Goal: Task Accomplishment & Management: Use online tool/utility

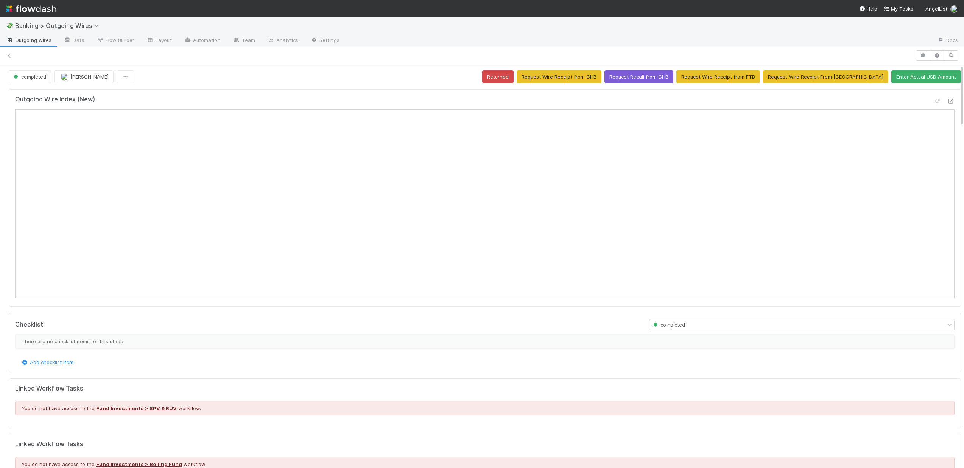
scroll to position [0, 2]
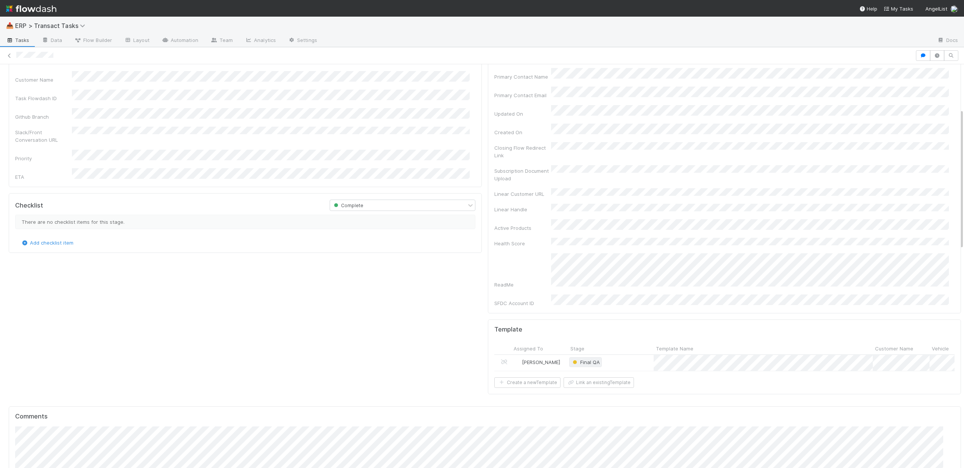
scroll to position [129, 0]
click at [628, 358] on div "Final QA" at bounding box center [611, 366] width 86 height 16
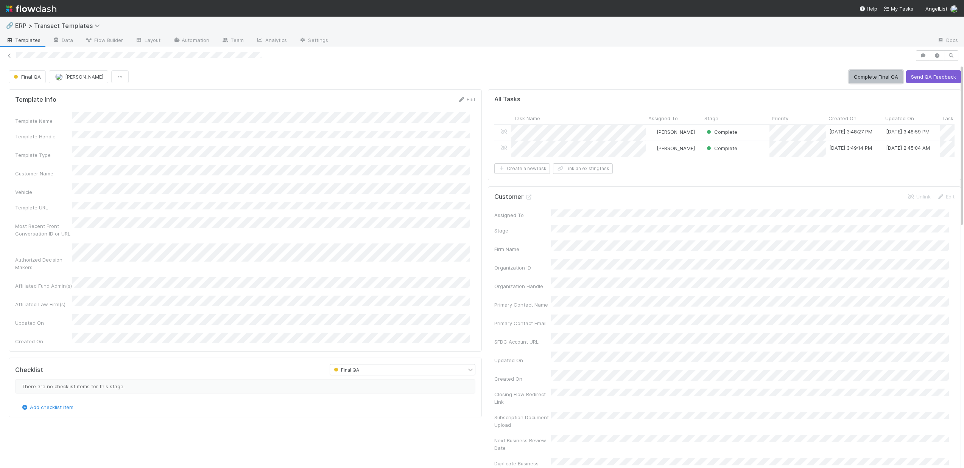
click at [855, 75] on button "Complete Final QA" at bounding box center [876, 76] width 54 height 13
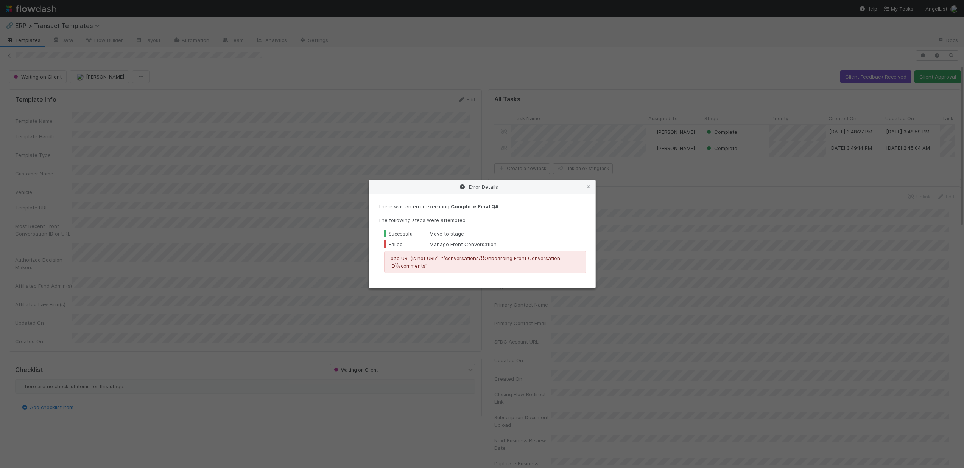
drag, startPoint x: 590, startPoint y: 188, endPoint x: 596, endPoint y: 190, distance: 5.8
click at [590, 188] on icon at bounding box center [589, 187] width 8 height 5
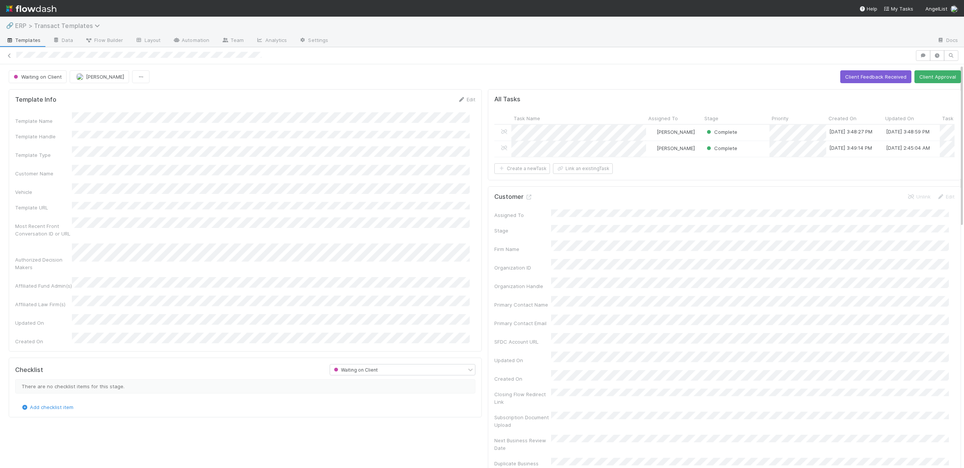
click at [79, 28] on span "ERP > Transact Templates" at bounding box center [59, 26] width 89 height 8
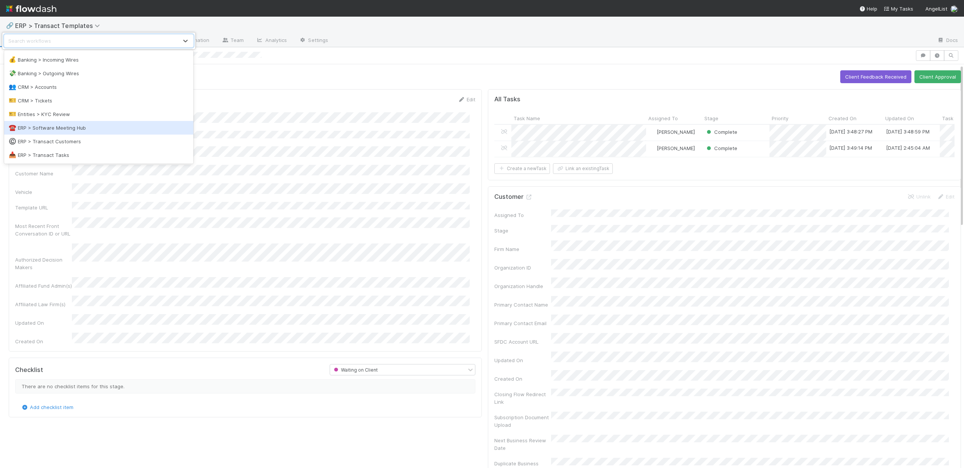
scroll to position [30, 0]
click at [72, 138] on div "©️ ERP > Transact Customers" at bounding box center [99, 138] width 180 height 8
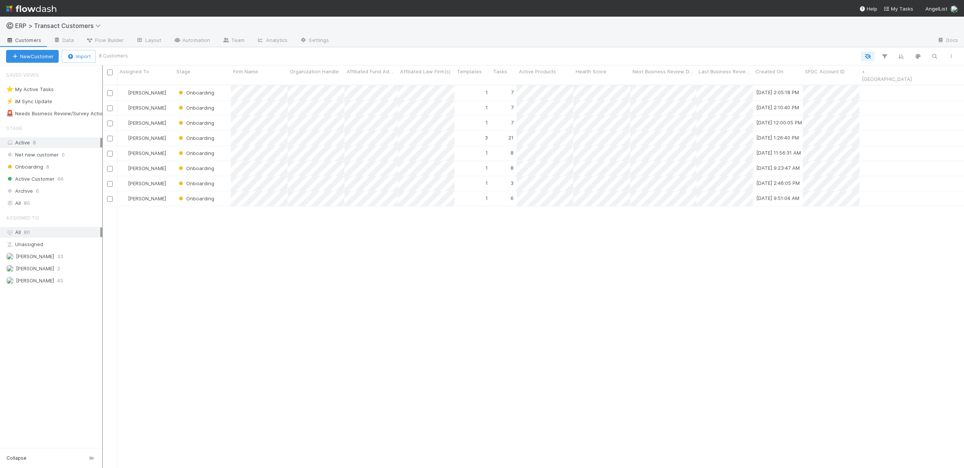
scroll to position [384, 856]
click at [225, 131] on div "Onboarding" at bounding box center [202, 138] width 57 height 15
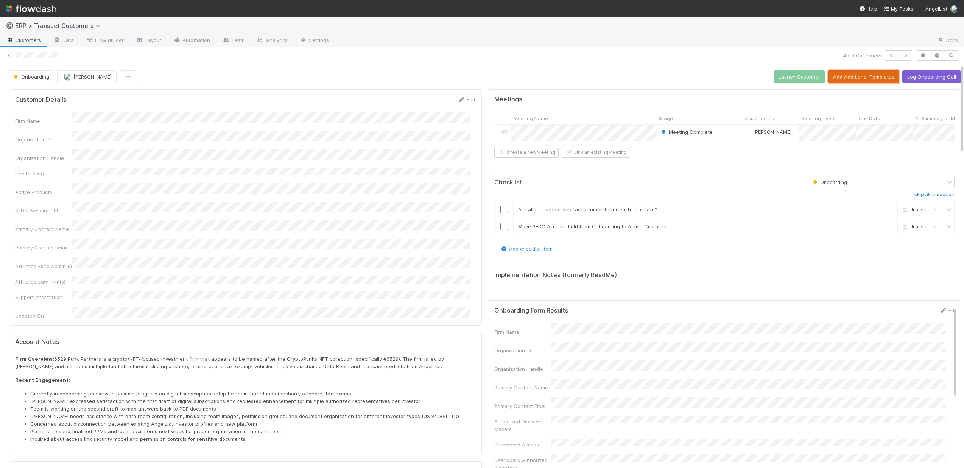
click at [876, 78] on button "Add Additional Templates" at bounding box center [863, 76] width 71 height 13
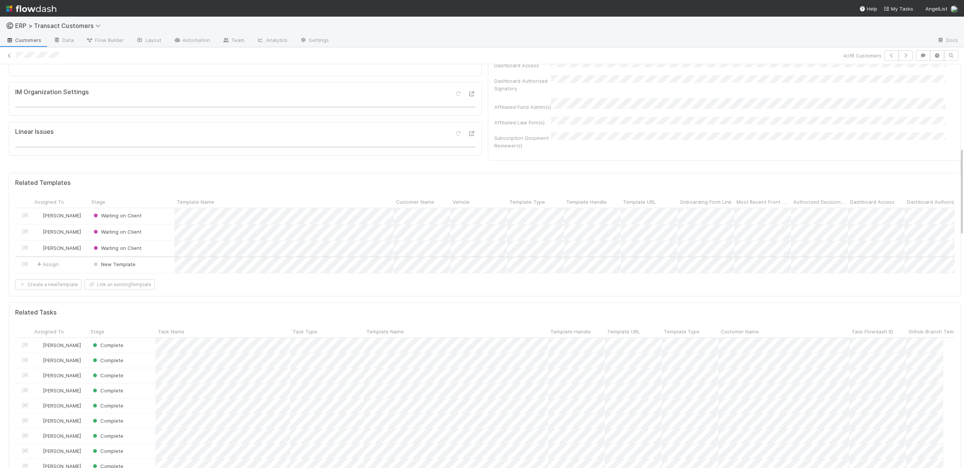
scroll to position [380, 0]
click at [220, 271] on div at bounding box center [482, 234] width 964 height 468
click at [487, 220] on div at bounding box center [482, 234] width 964 height 468
click at [479, 270] on div at bounding box center [482, 234] width 964 height 468
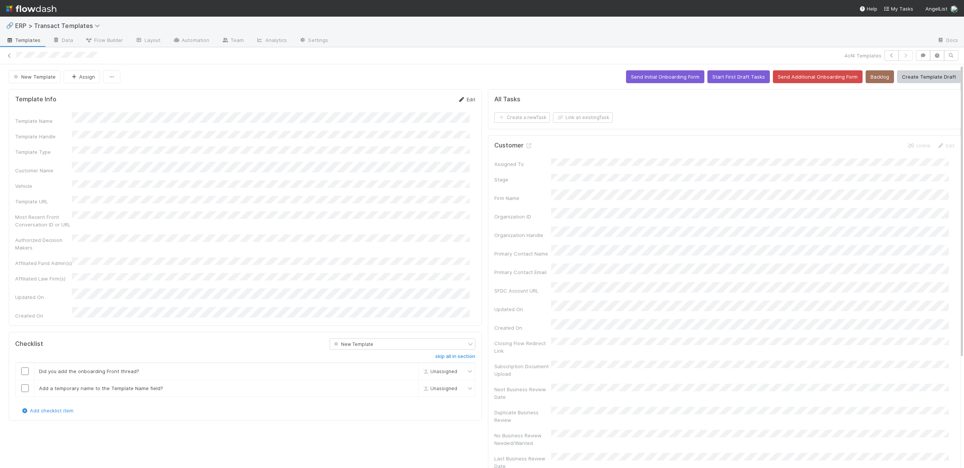
click at [458, 100] on icon at bounding box center [462, 99] width 8 height 5
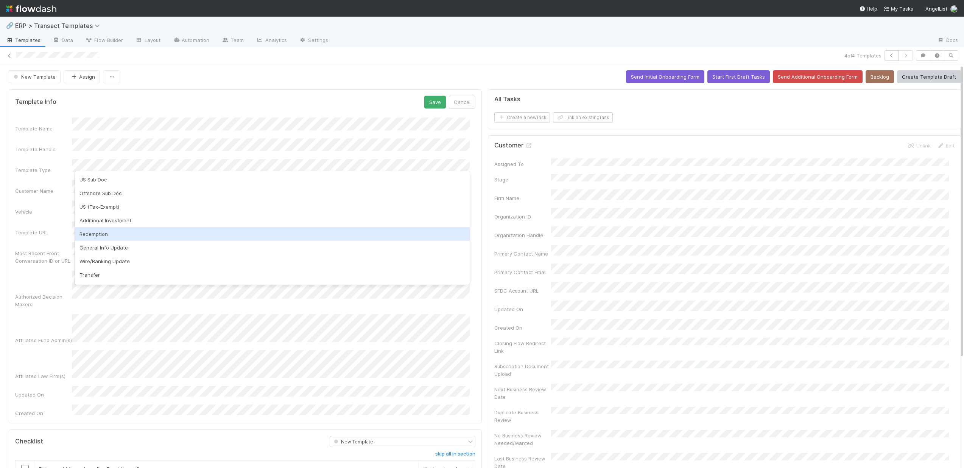
click at [129, 229] on div "Redemption" at bounding box center [272, 234] width 395 height 14
click at [433, 103] on button "Save" at bounding box center [435, 102] width 22 height 13
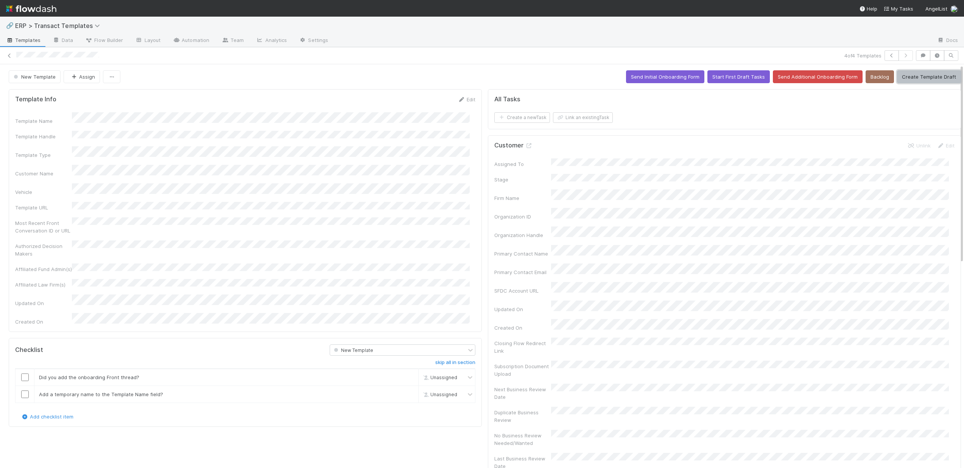
click at [903, 80] on button "Create Template Draft" at bounding box center [929, 76] width 64 height 13
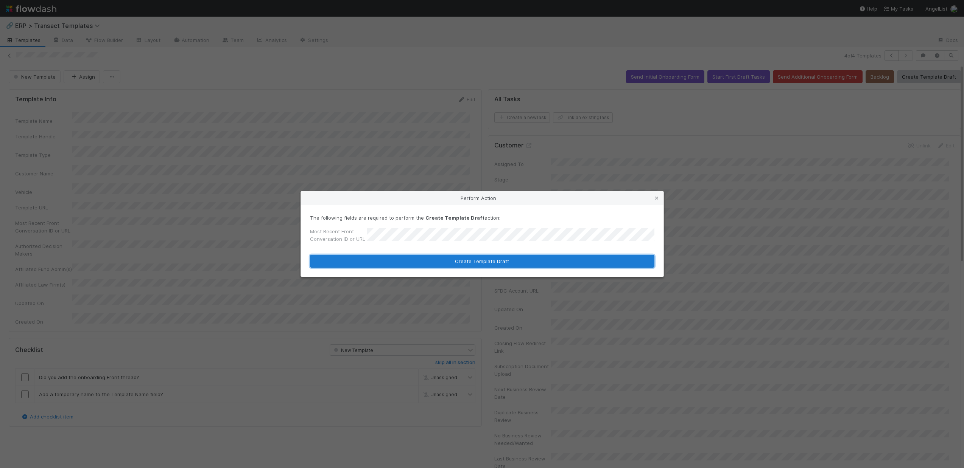
click at [490, 264] on button "Create Template Draft" at bounding box center [482, 261] width 344 height 13
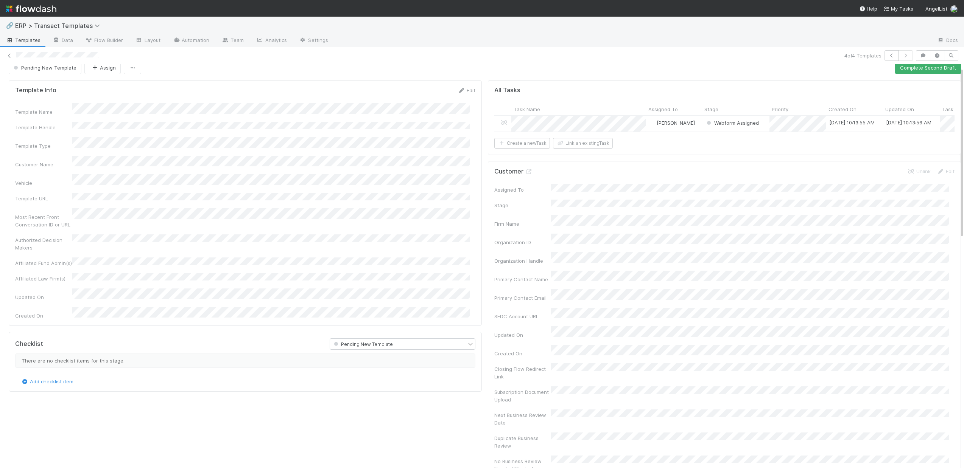
scroll to position [2, 0]
click at [657, 131] on span "[PERSON_NAME]" at bounding box center [676, 130] width 38 height 6
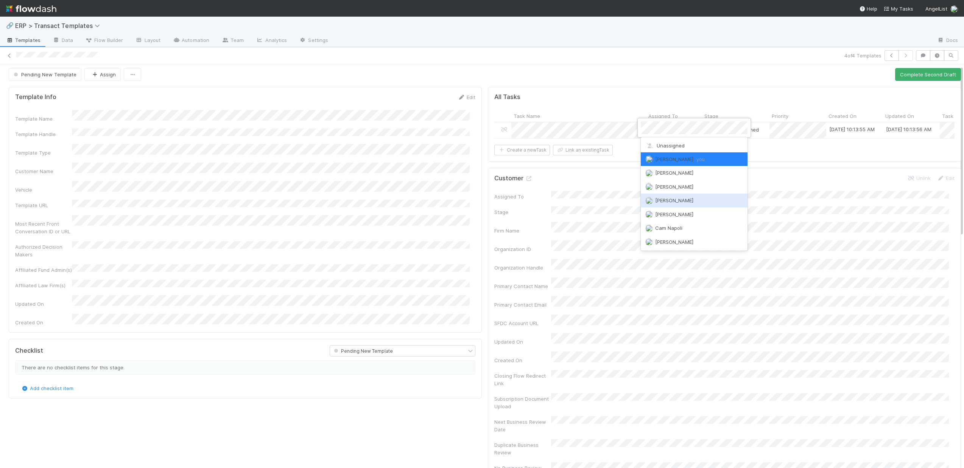
click at [668, 200] on span "Antone Ramos" at bounding box center [674, 201] width 38 height 6
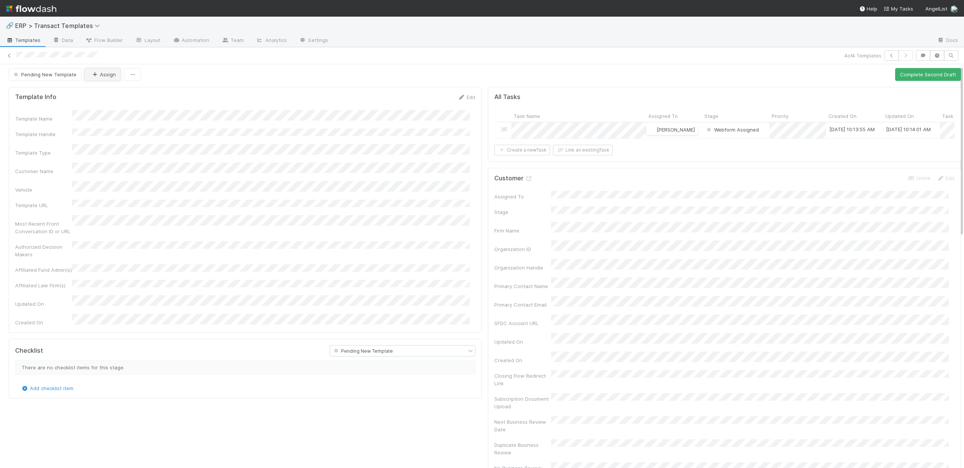
click at [99, 79] on button "Assign" at bounding box center [102, 74] width 36 height 13
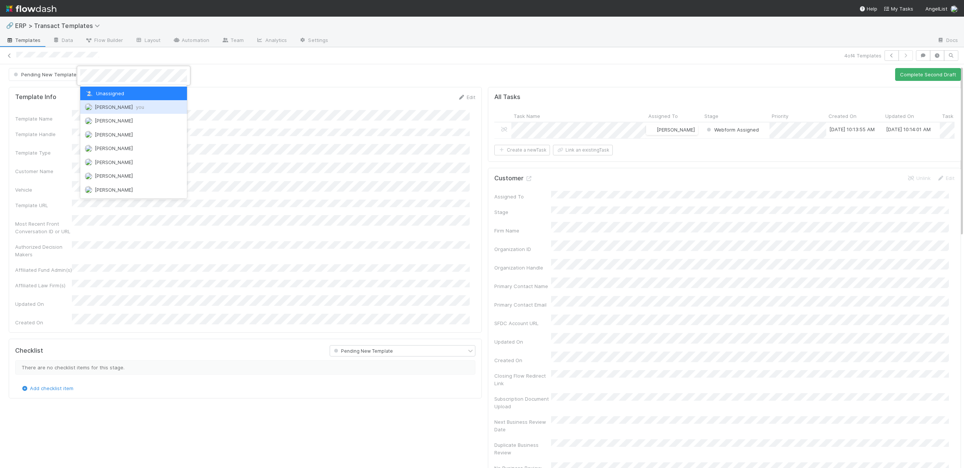
click at [105, 112] on div "Dillon Fagler you" at bounding box center [133, 107] width 107 height 14
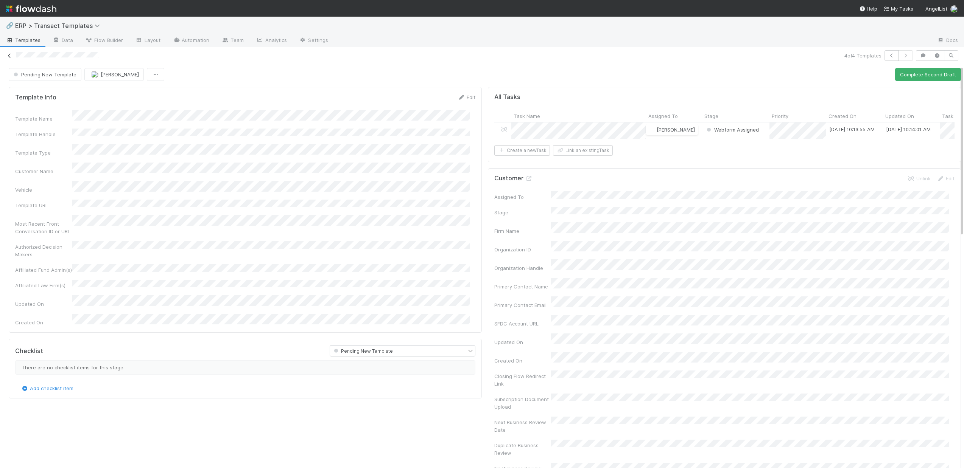
click at [8, 54] on icon at bounding box center [10, 55] width 8 height 5
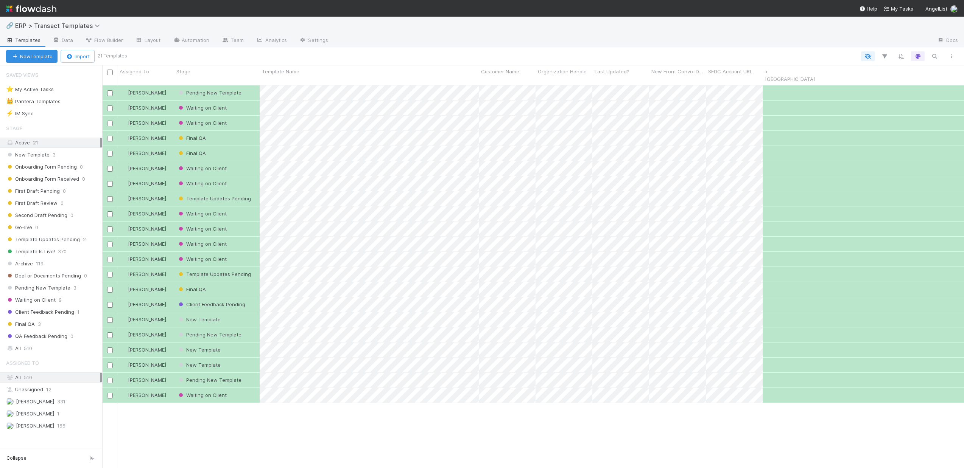
scroll to position [384, 856]
click at [90, 27] on span "ERP > Transact Templates" at bounding box center [59, 26] width 89 height 8
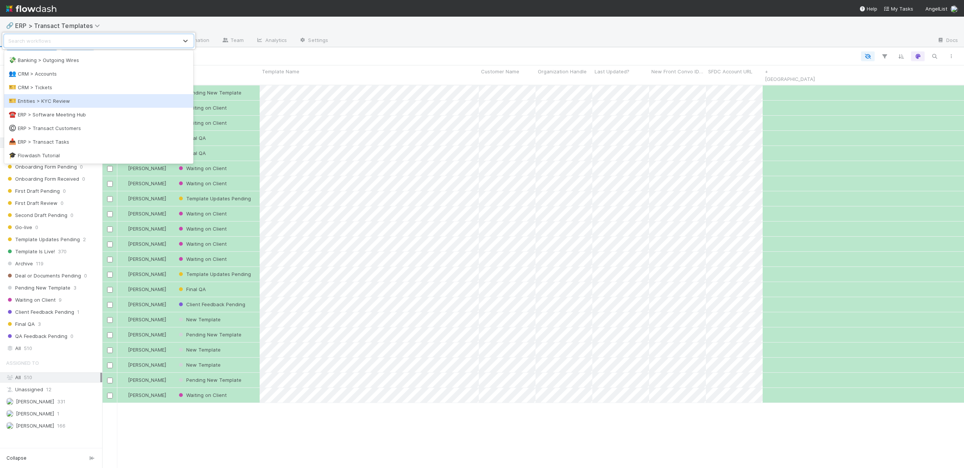
scroll to position [41, 0]
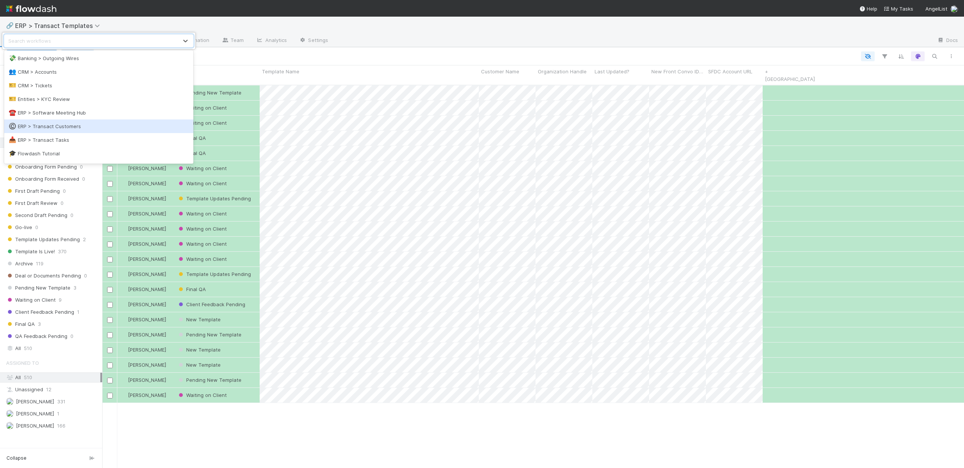
click at [77, 123] on div "©️ ERP > Transact Customers" at bounding box center [99, 127] width 180 height 8
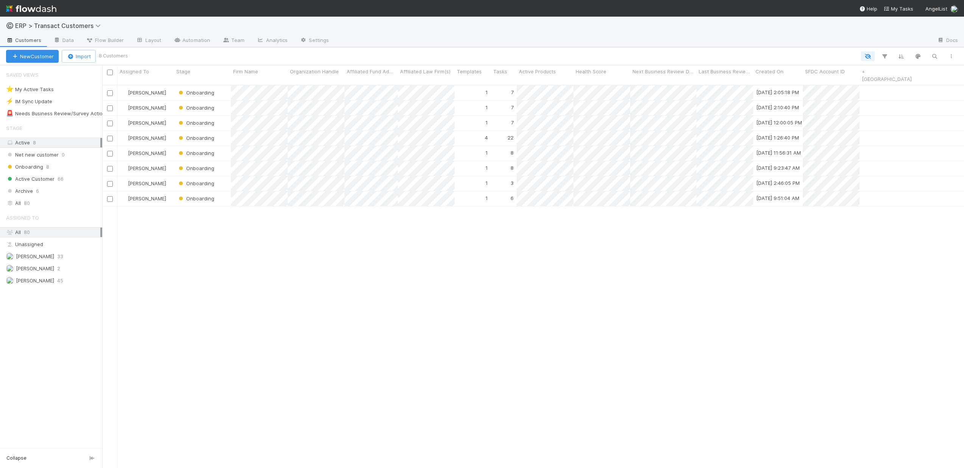
scroll to position [384, 856]
click at [164, 134] on div "[PERSON_NAME]" at bounding box center [145, 138] width 57 height 15
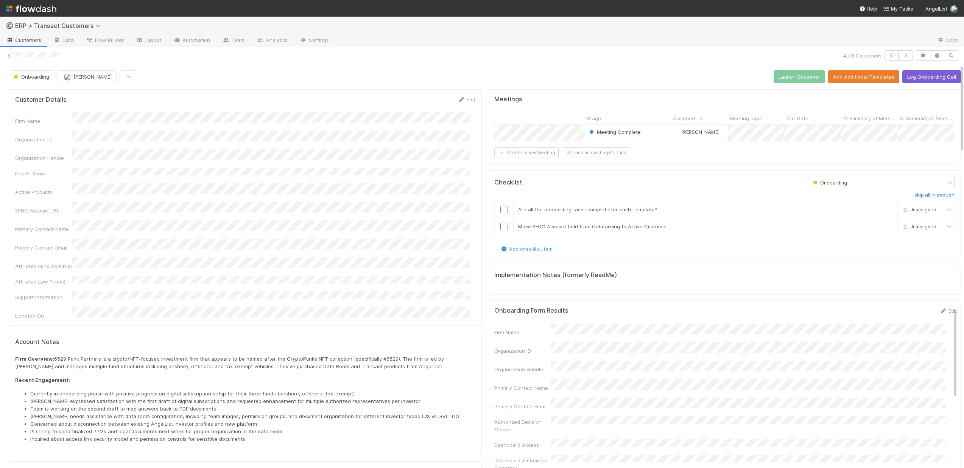
scroll to position [0, 76]
click at [857, 80] on button "Add Additional Templates" at bounding box center [863, 76] width 71 height 13
click at [856, 78] on button "Add Additional Templates" at bounding box center [863, 76] width 71 height 13
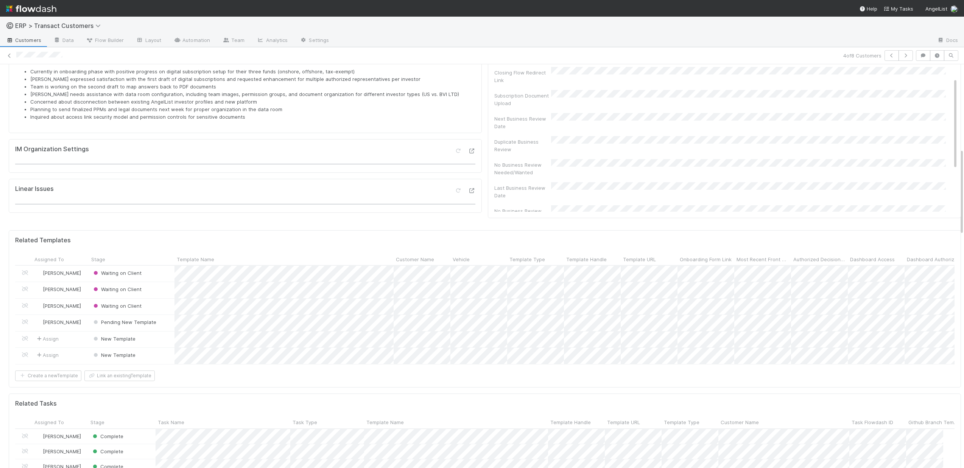
scroll to position [482, 0]
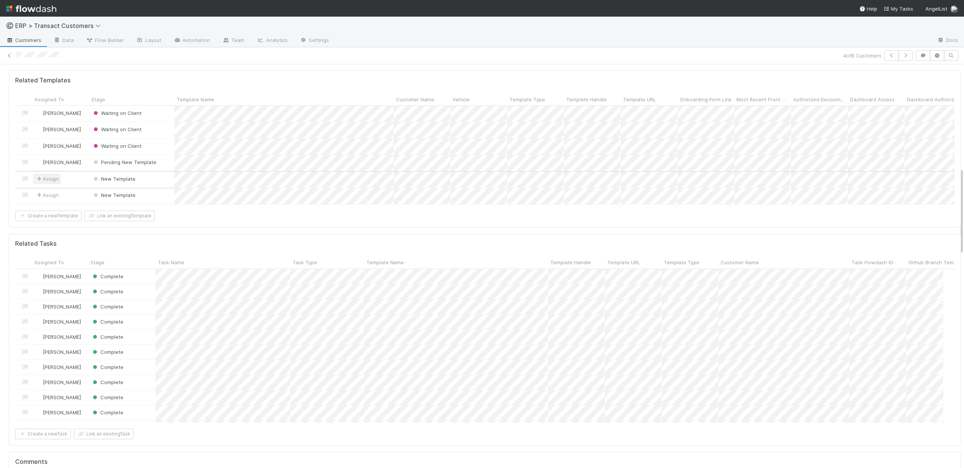
click at [39, 184] on span "Assign" at bounding box center [46, 179] width 27 height 10
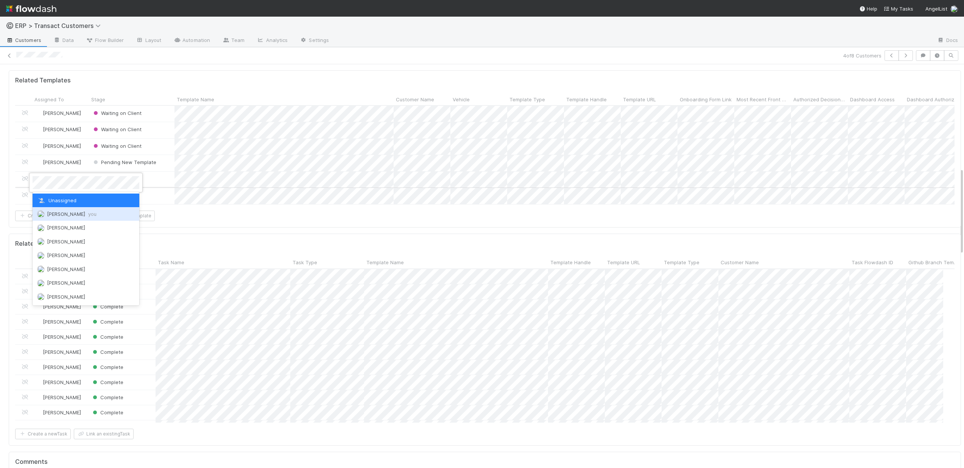
drag, startPoint x: 44, startPoint y: 213, endPoint x: 40, endPoint y: 208, distance: 6.3
click at [44, 213] on img at bounding box center [41, 214] width 8 height 8
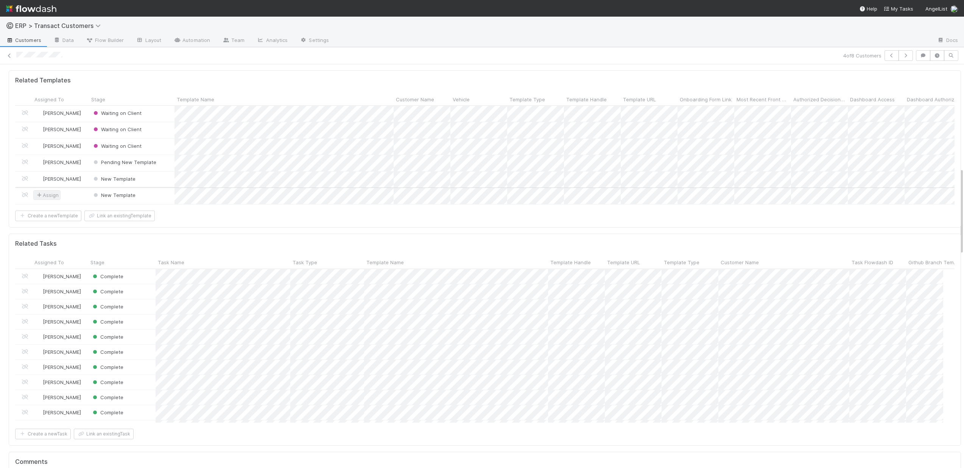
click at [43, 199] on span "Assign" at bounding box center [46, 195] width 23 height 8
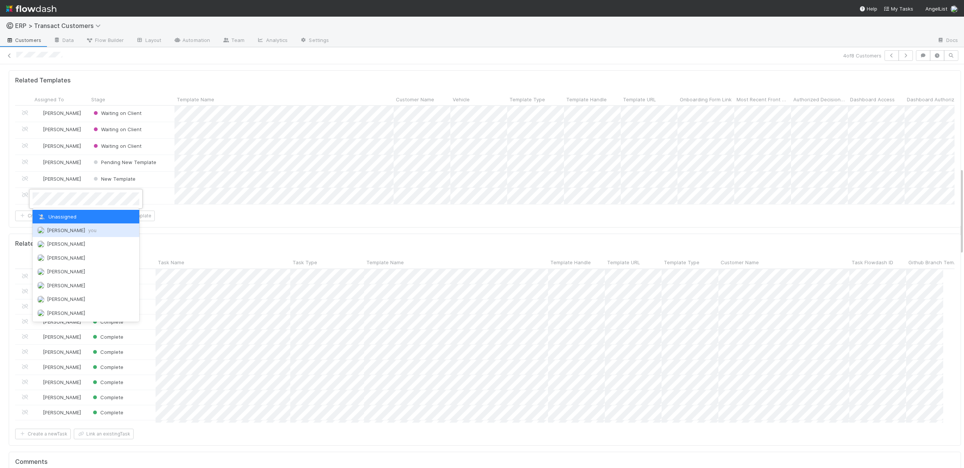
click at [58, 230] on span "Dillon Fagler you" at bounding box center [72, 230] width 50 height 6
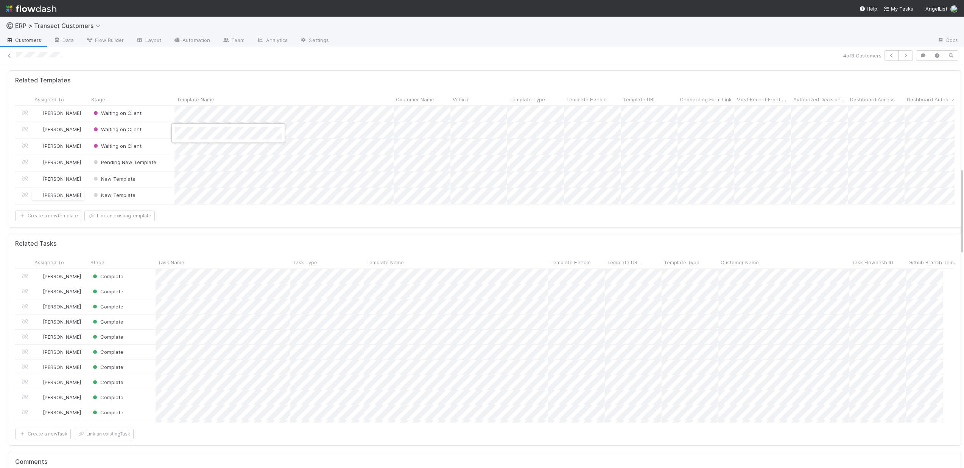
click at [201, 186] on div at bounding box center [482, 234] width 964 height 468
click at [225, 153] on div at bounding box center [482, 234] width 964 height 468
click at [216, 200] on div at bounding box center [482, 234] width 964 height 468
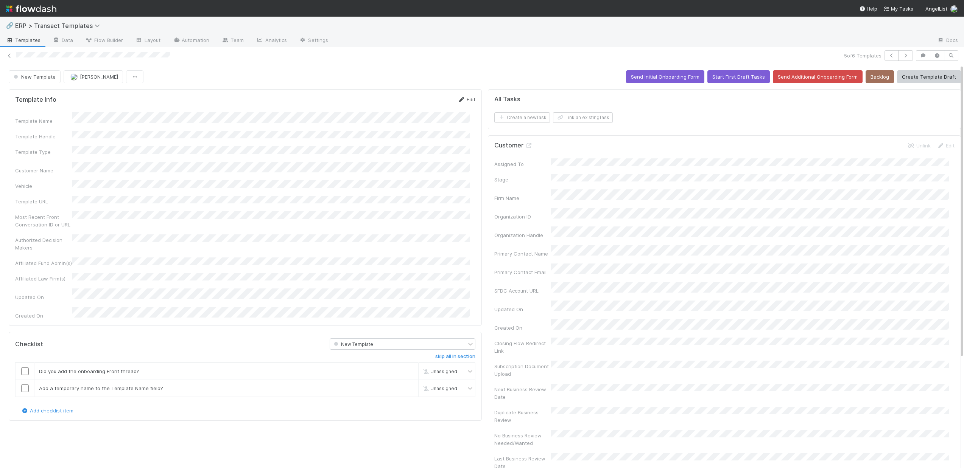
click at [459, 99] on icon at bounding box center [462, 99] width 8 height 5
click at [52, 124] on div "Template Name" at bounding box center [245, 125] width 460 height 15
click at [103, 168] on div "Template Name Template Handle Template Type Customer Name Vehicle Template URL …" at bounding box center [245, 268] width 460 height 300
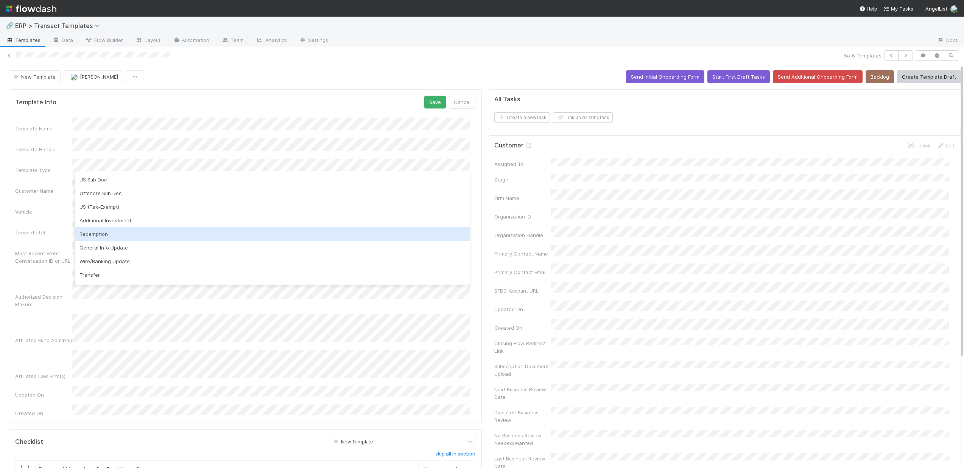
click at [114, 238] on div "Redemption" at bounding box center [272, 234] width 395 height 14
click at [427, 104] on button "Save" at bounding box center [435, 102] width 22 height 13
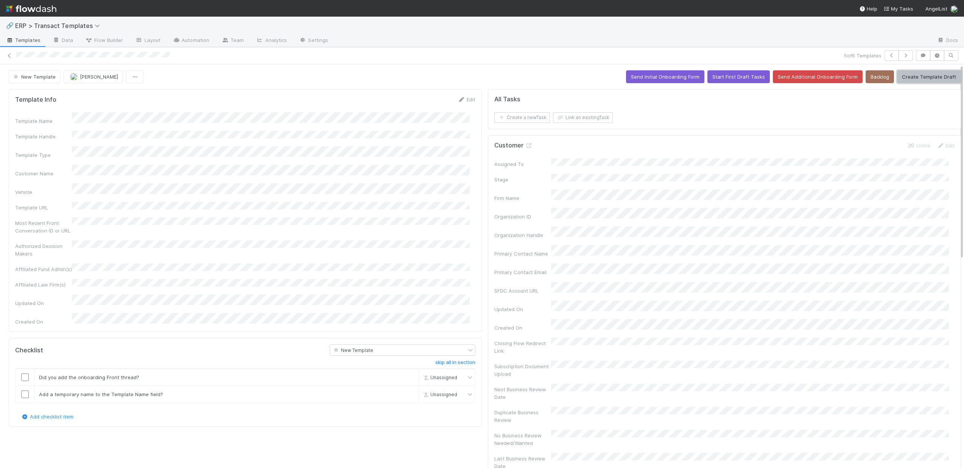
click at [913, 78] on button "Create Template Draft" at bounding box center [929, 76] width 64 height 13
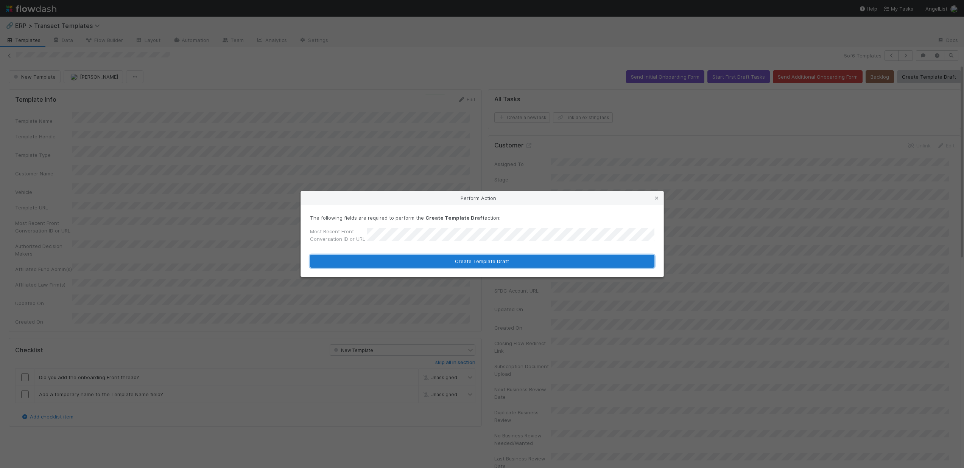
click at [465, 260] on button "Create Template Draft" at bounding box center [482, 261] width 344 height 13
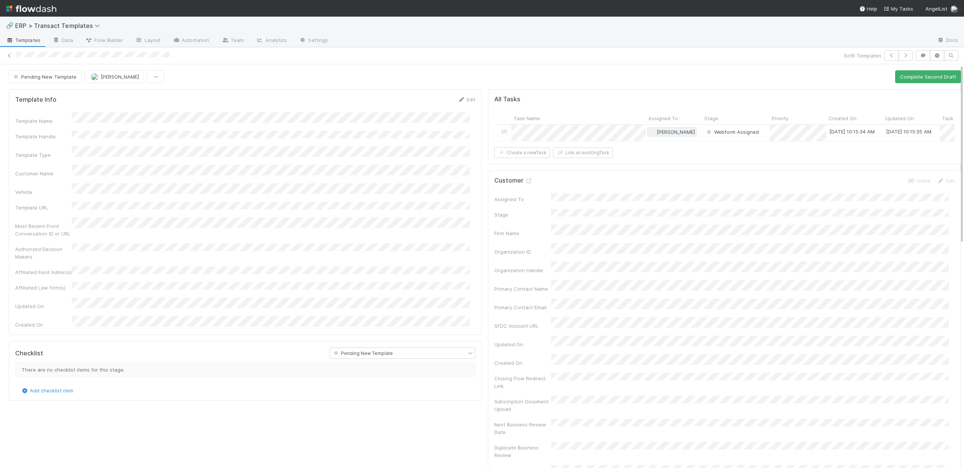
click at [657, 133] on span "[PERSON_NAME]" at bounding box center [676, 132] width 38 height 6
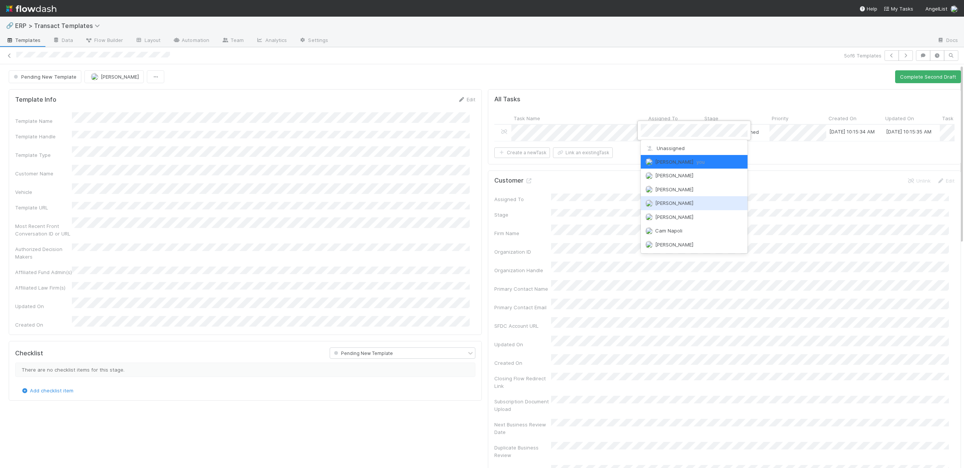
click at [675, 202] on span "Antone Ramos" at bounding box center [674, 203] width 38 height 6
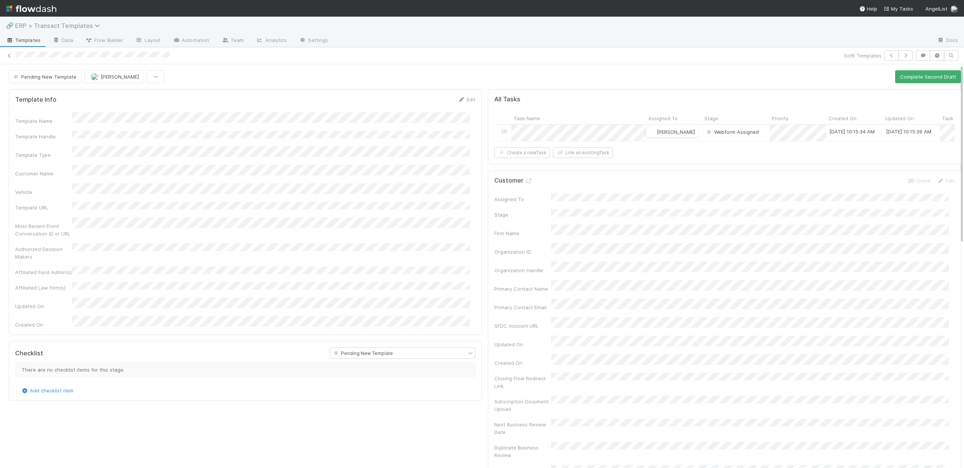
click at [42, 25] on span "ERP > Transact Templates" at bounding box center [59, 26] width 89 height 8
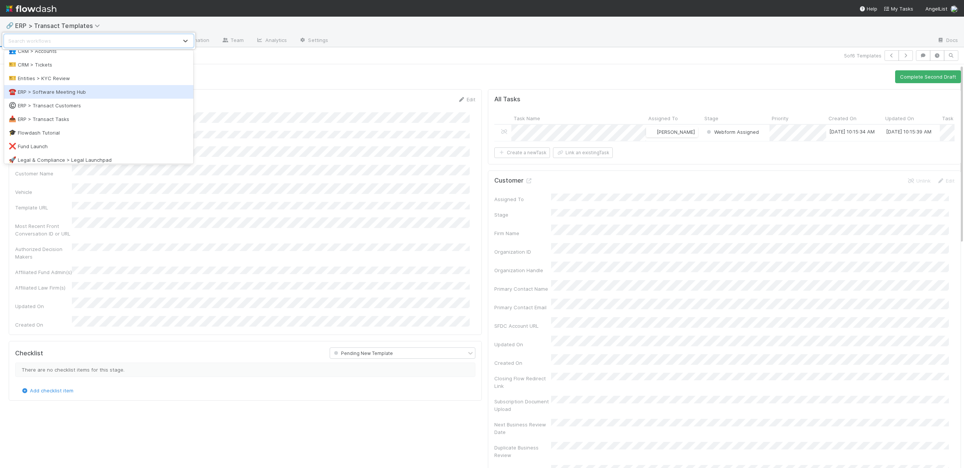
scroll to position [75, 0]
click at [73, 93] on div "©️ ERP > Transact Customers" at bounding box center [99, 93] width 180 height 8
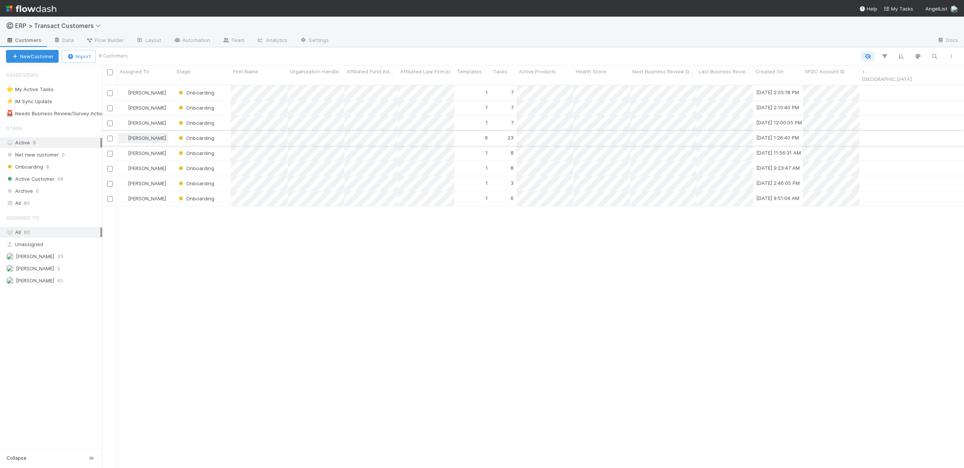
scroll to position [384, 856]
click at [227, 135] on div "Onboarding" at bounding box center [202, 138] width 57 height 15
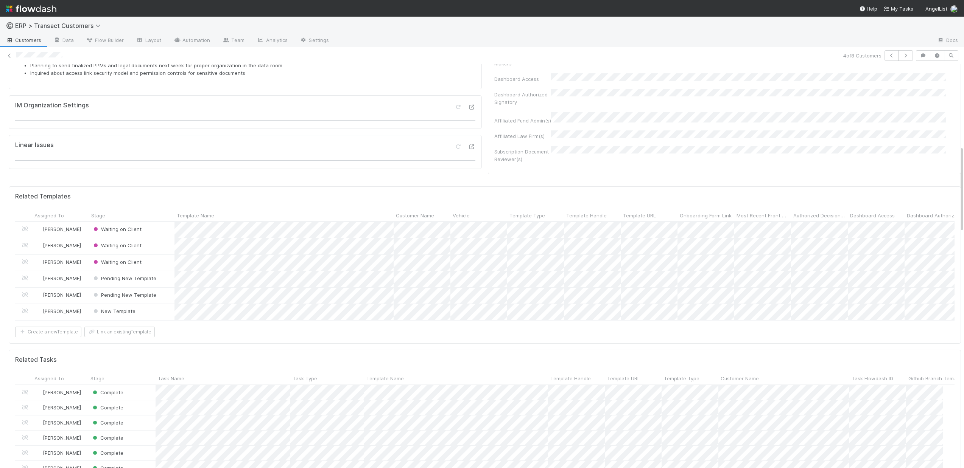
scroll to position [439, 0]
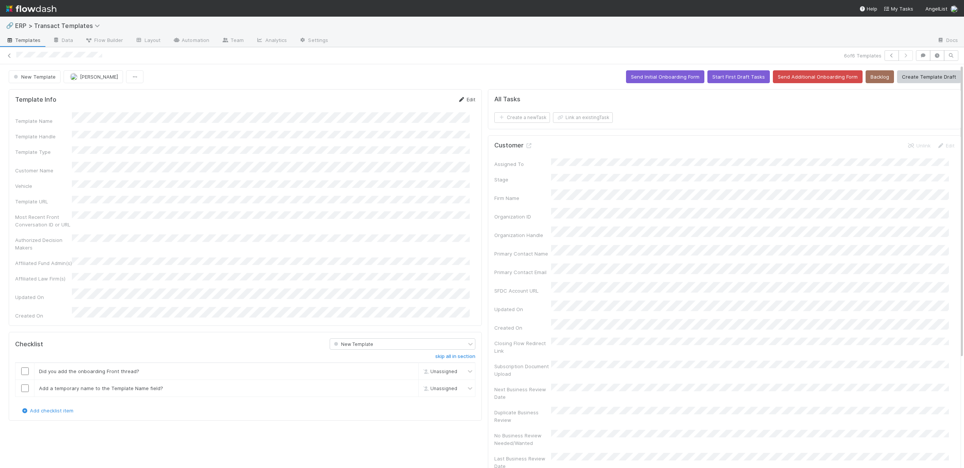
click at [463, 100] on link "Edit" at bounding box center [467, 99] width 18 height 6
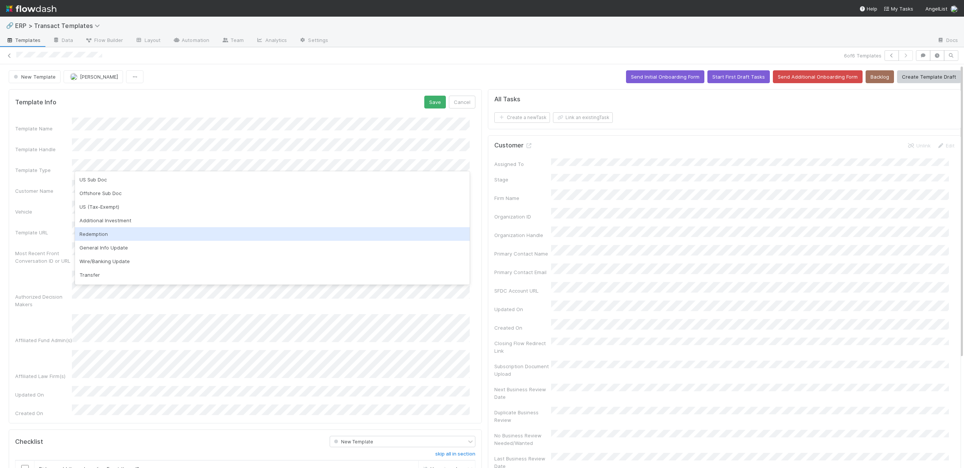
click at [103, 228] on div "Redemption" at bounding box center [272, 234] width 395 height 14
click at [425, 98] on button "Save" at bounding box center [435, 102] width 22 height 13
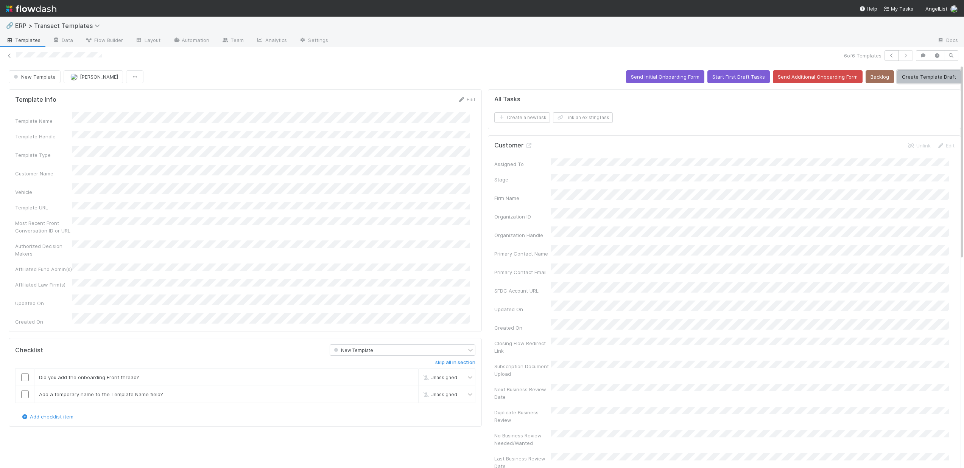
click at [934, 76] on button "Create Template Draft" at bounding box center [929, 76] width 64 height 13
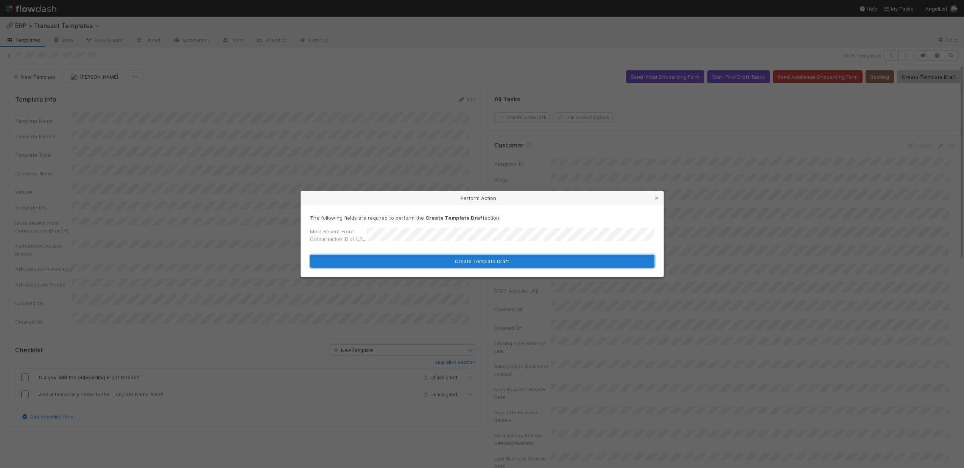
click at [545, 260] on button "Create Template Draft" at bounding box center [482, 261] width 344 height 13
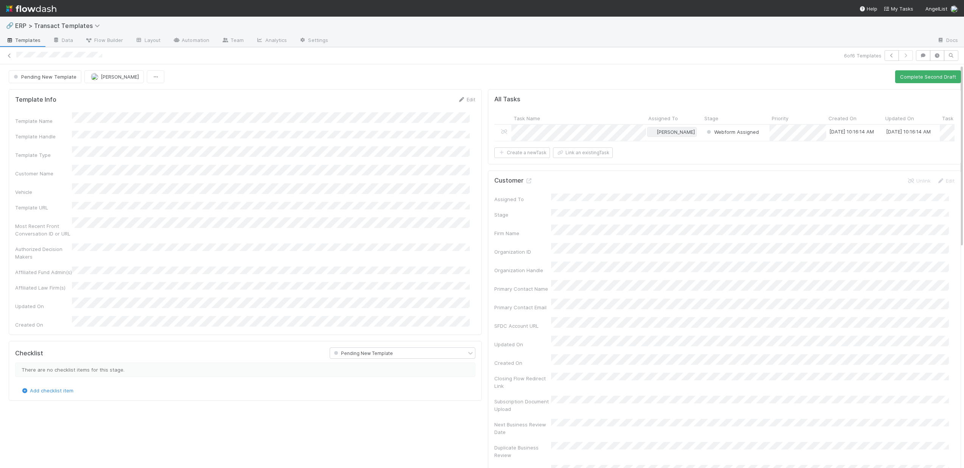
click at [660, 132] on span "[PERSON_NAME]" at bounding box center [676, 132] width 38 height 6
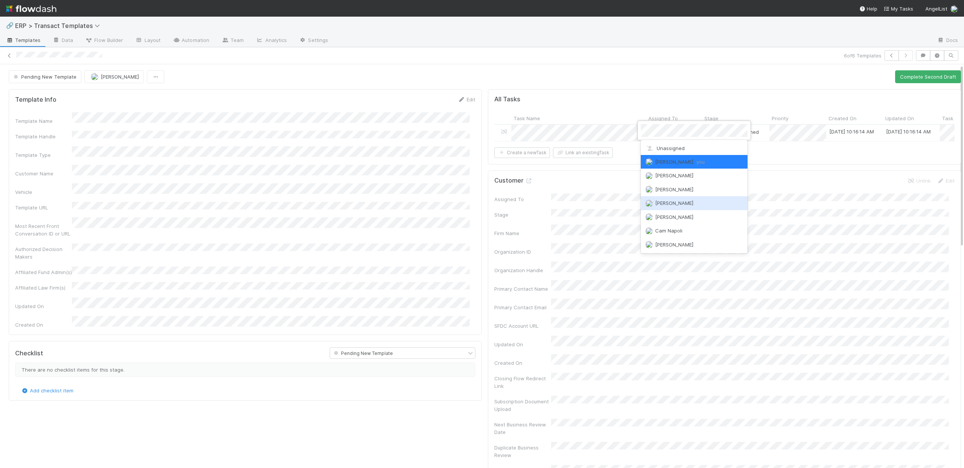
click at [664, 200] on span "Antone Ramos" at bounding box center [674, 203] width 38 height 6
